Goal: Information Seeking & Learning: Stay updated

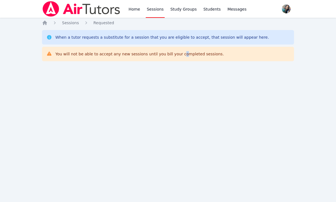
click at [176, 140] on div "Home Sessions Study Groups Students Messages Open user menu Sokha Lee Open main…" at bounding box center [168, 101] width 336 height 202
